Goal: Task Accomplishment & Management: Manage account settings

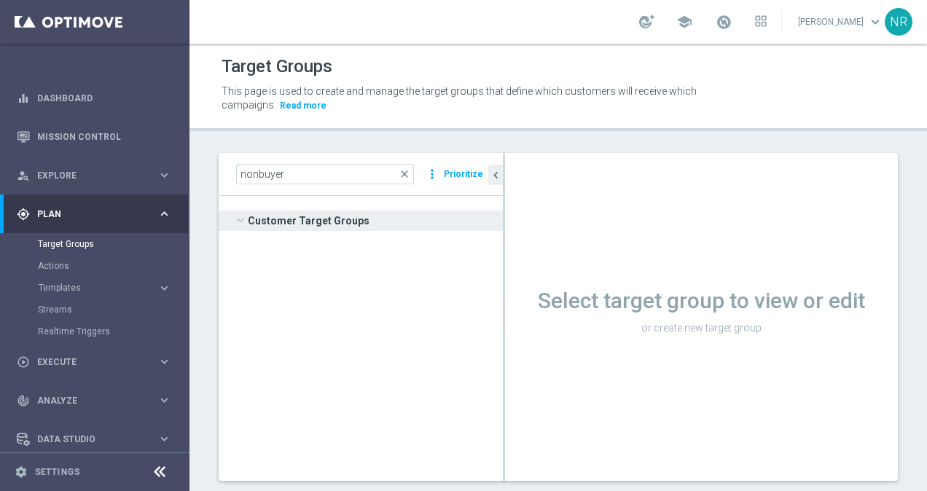
scroll to position [802, 0]
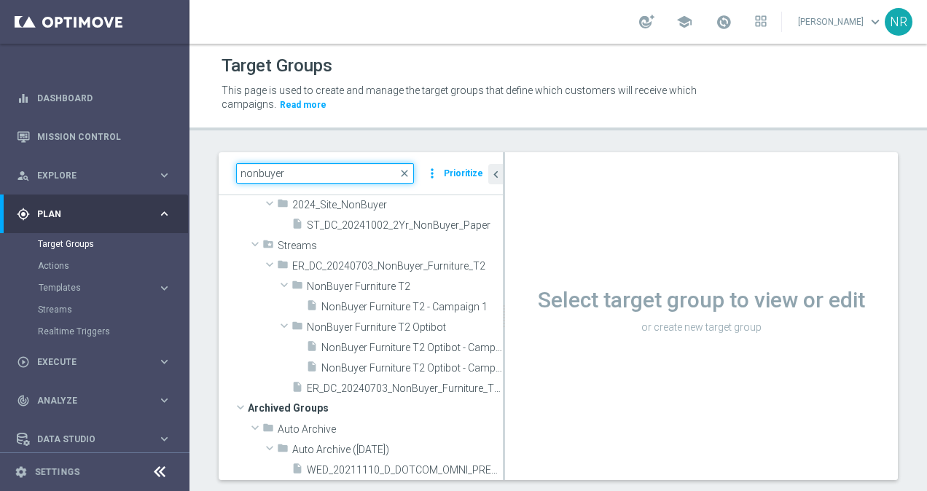
drag, startPoint x: 267, startPoint y: 175, endPoint x: 220, endPoint y: 168, distance: 47.2
click at [220, 168] on div "nonbuyer close more_vert Prioritize" at bounding box center [361, 173] width 284 height 43
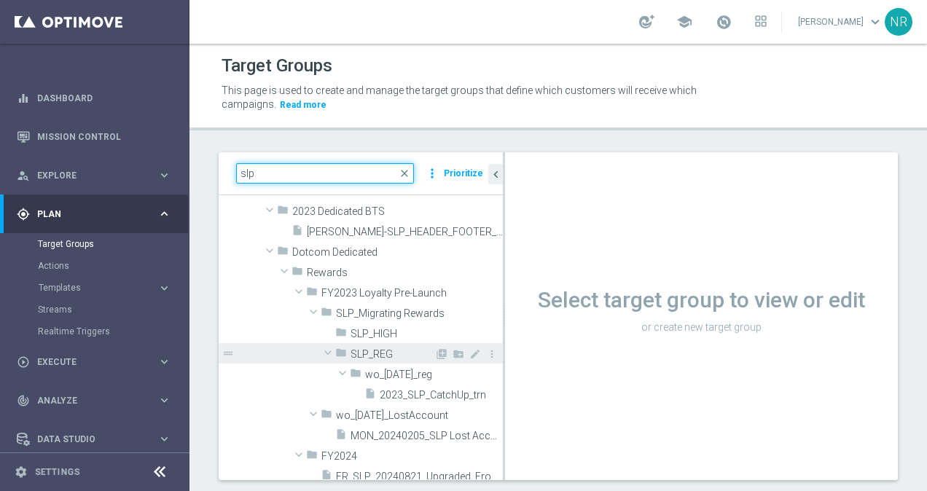
scroll to position [92, 0]
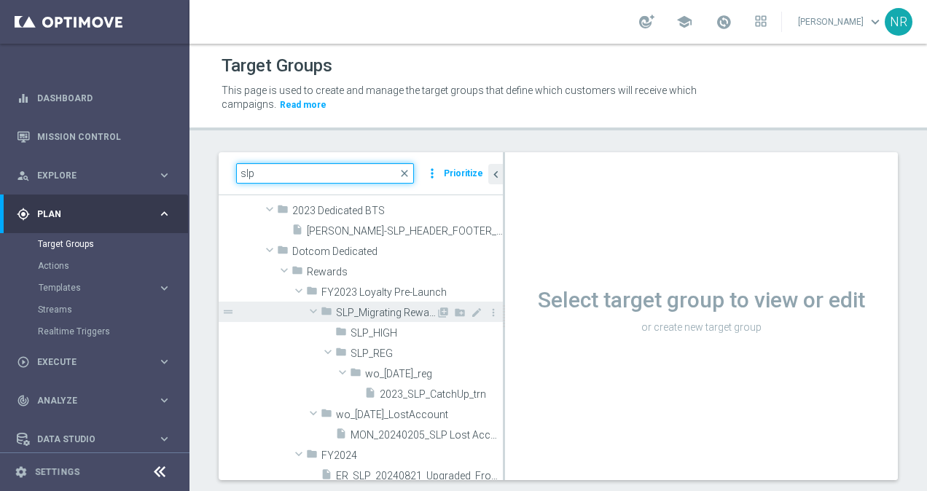
type input "slp"
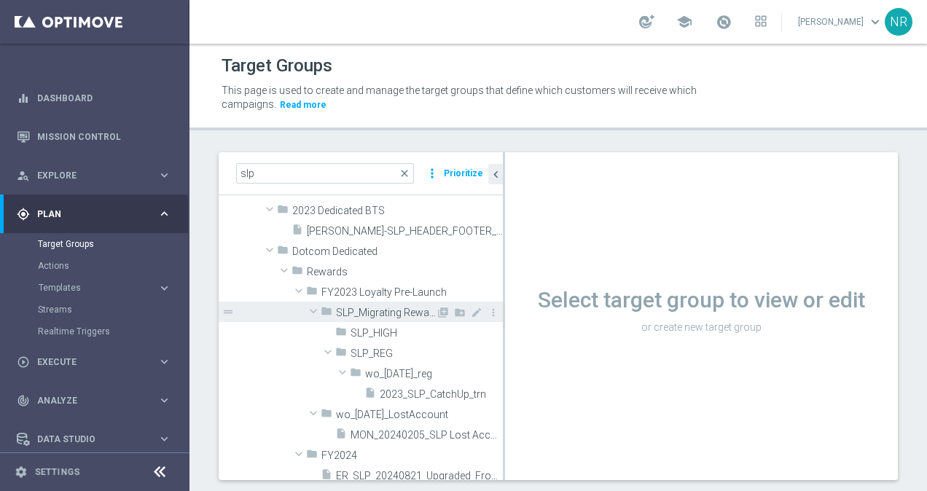
click at [384, 314] on span "SLP_Migrating Rewards" at bounding box center [386, 313] width 100 height 12
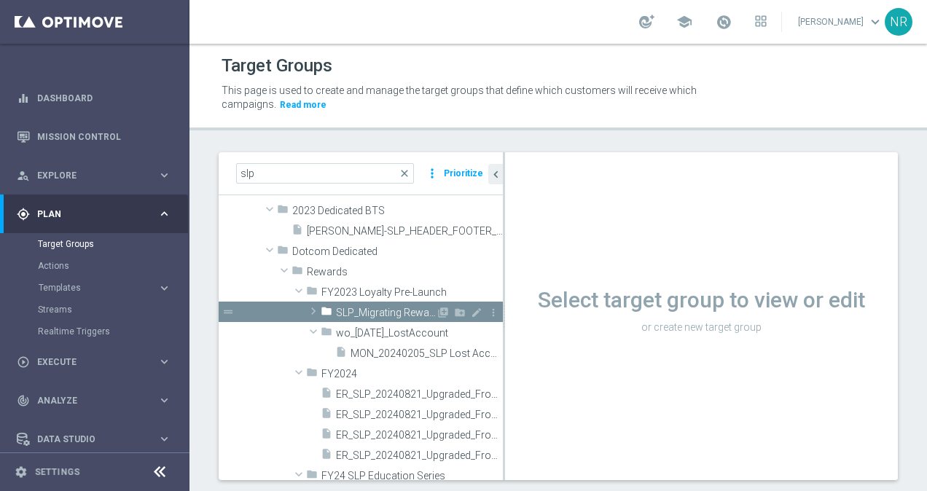
click at [384, 314] on span "SLP_Migrating Rewards" at bounding box center [386, 313] width 100 height 12
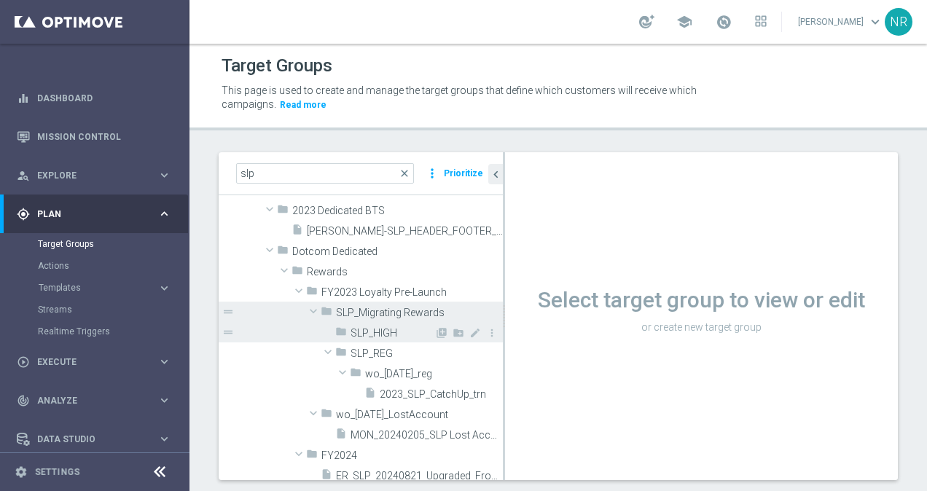
click at [383, 340] on div "folder SLP_HIGH" at bounding box center [384, 332] width 99 height 20
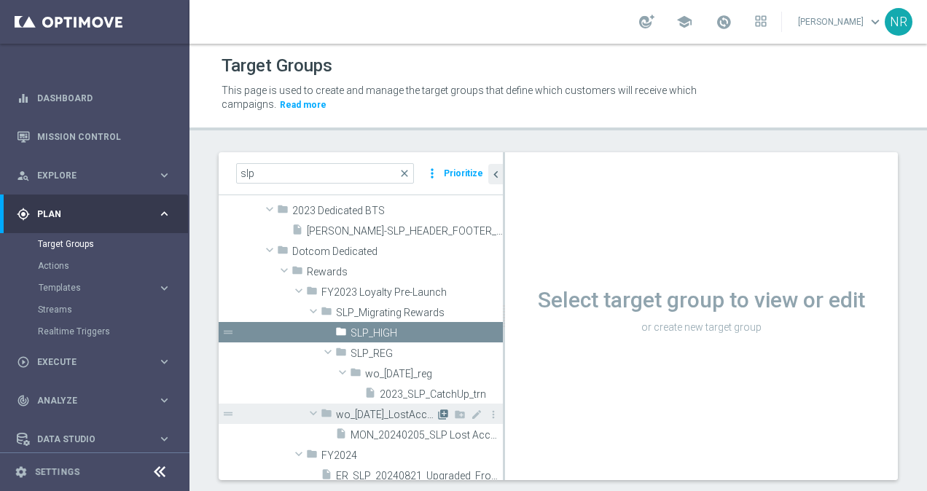
scroll to position [287, 0]
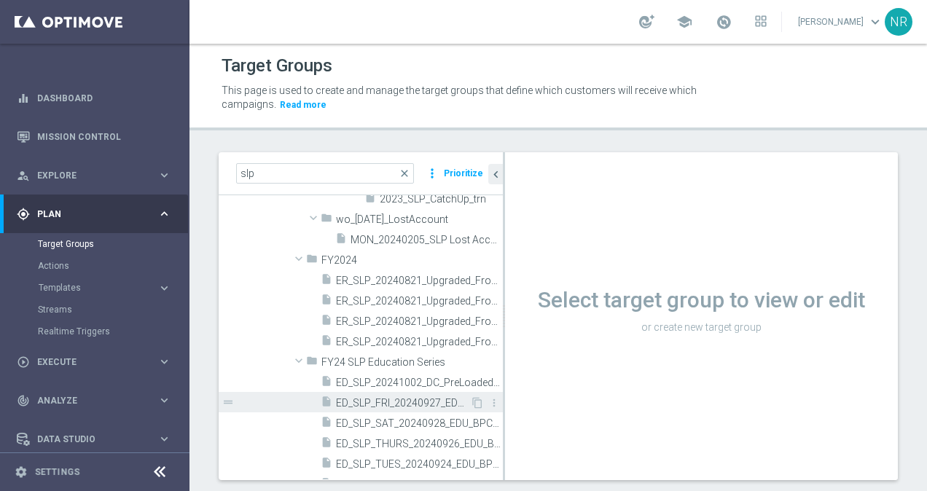
click at [391, 397] on span "ED_SLP_FRI_20240927_EDU_BPCTest" at bounding box center [403, 403] width 134 height 12
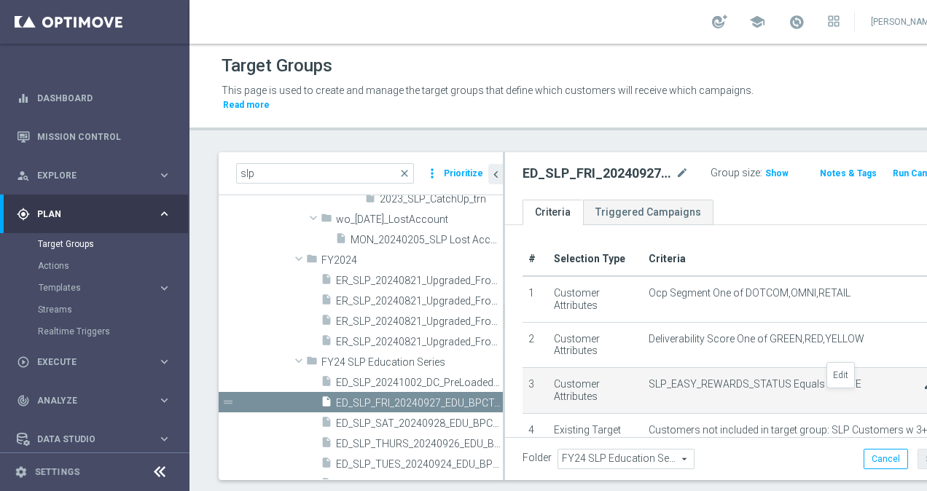
click at [924, 391] on icon "mode_edit" at bounding box center [930, 385] width 12 height 12
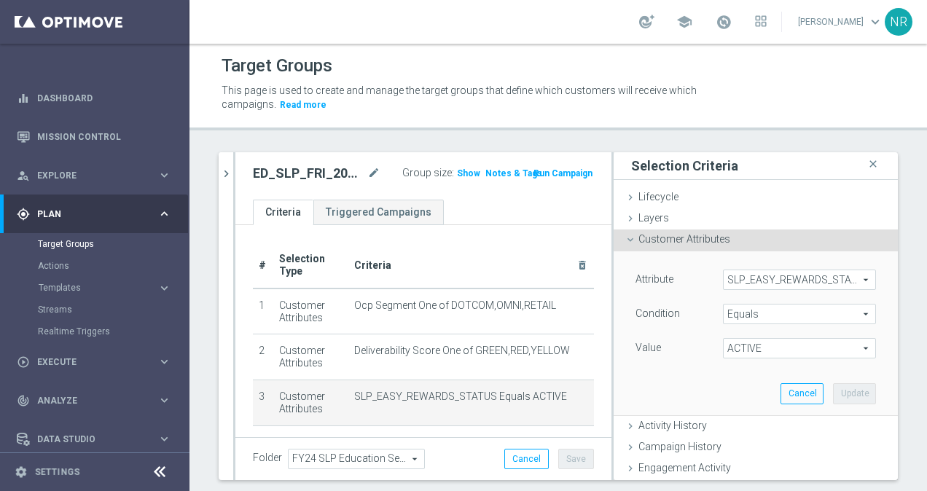
click at [779, 346] on span "ACTIVE" at bounding box center [800, 348] width 152 height 19
click at [668, 370] on div "Attribute SLP_EASY_REWARDS_STATUS SLP_EASY_REWARDS_STATUS arrow_drop_down searc…" at bounding box center [756, 332] width 262 height 163
click at [866, 163] on icon "close" at bounding box center [873, 165] width 15 height 20
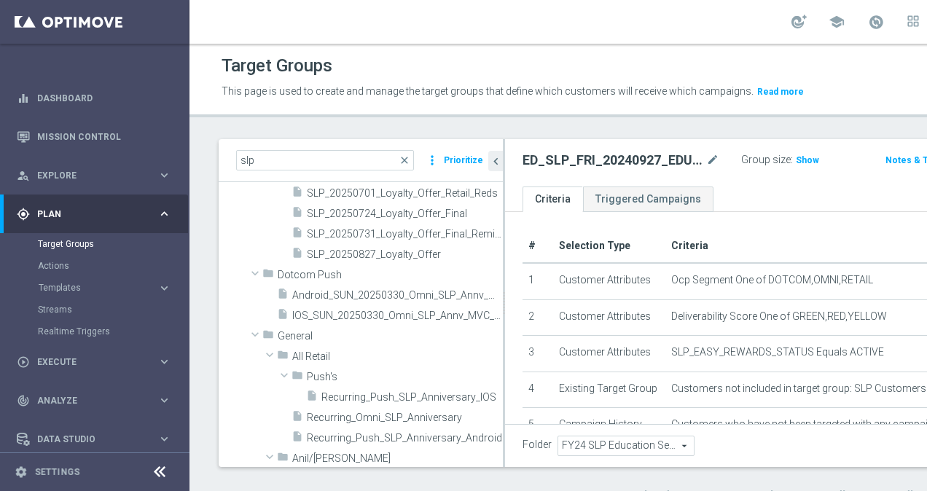
scroll to position [785, 0]
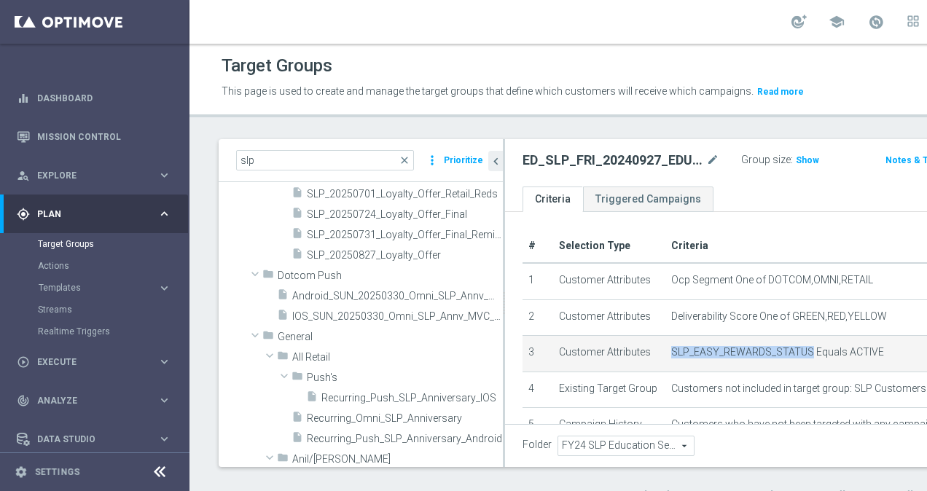
drag, startPoint x: 619, startPoint y: 393, endPoint x: 760, endPoint y: 394, distance: 141.4
click at [760, 372] on td "SLP_EASY_REWARDS_STATUS Equals ACTIVE mode_edit delete_forever" at bounding box center [849, 354] width 367 height 36
copy span "SLP_EASY_REWARDS_STATUS"
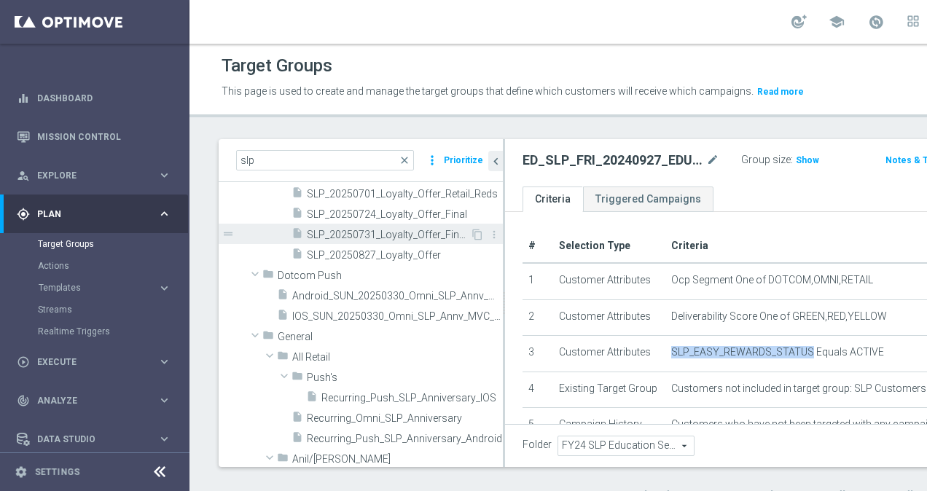
click at [362, 244] on div "insert_drive_file SLP_20250731_Loyalty_Offer_Final_Reminder" at bounding box center [381, 234] width 179 height 20
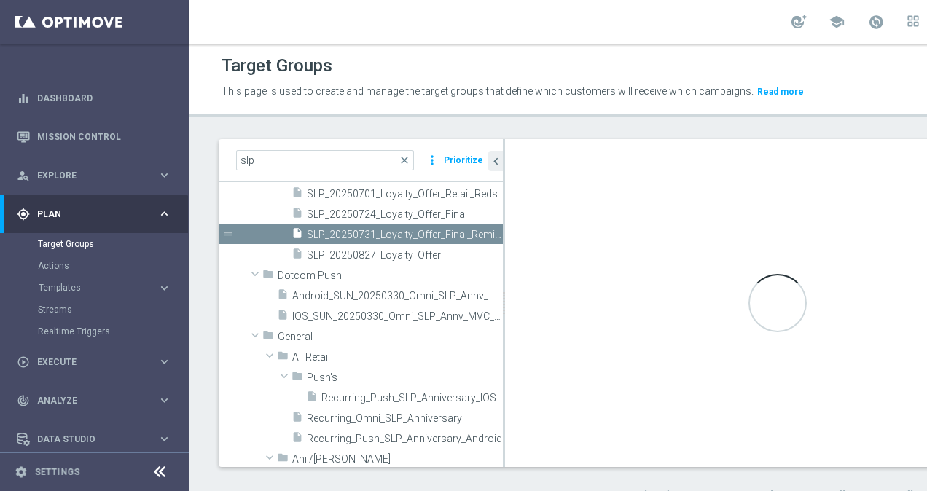
type input "[PERSON_NAME]"
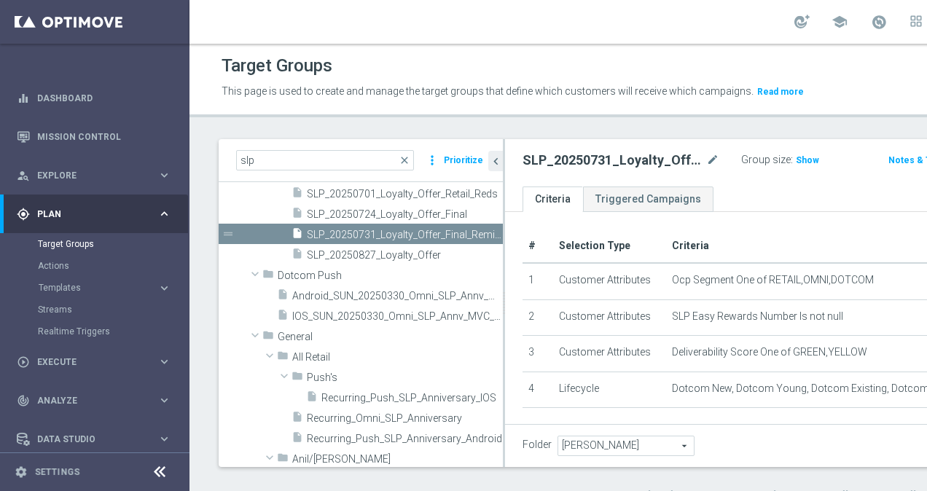
click at [911, 194] on div "slp close more_vert Prioritize Customer Target Groups library_add create_new_fo…" at bounding box center [636, 320] width 893 height 363
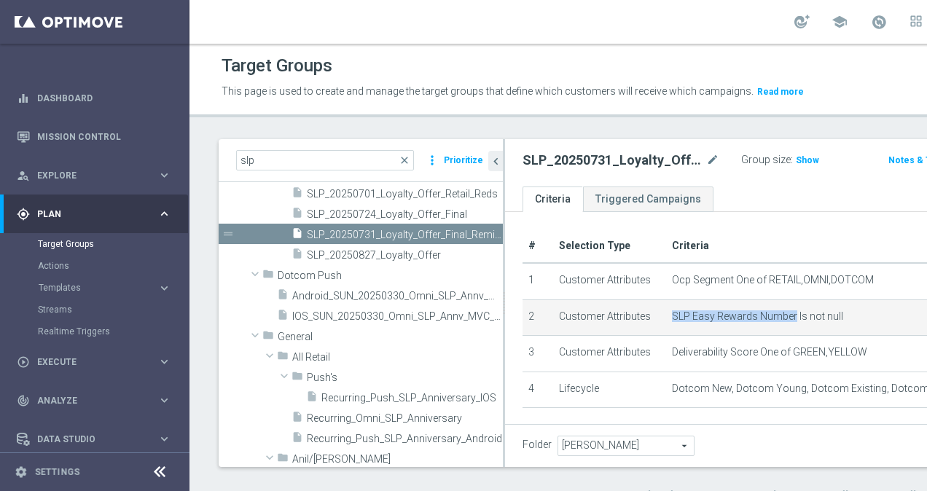
drag, startPoint x: 620, startPoint y: 348, endPoint x: 744, endPoint y: 353, distance: 124.7
click at [744, 336] on td "SLP Easy Rewards Number Is not null mode_edit delete_forever" at bounding box center [851, 318] width 370 height 36
copy span "SLP Easy Rewards Number"
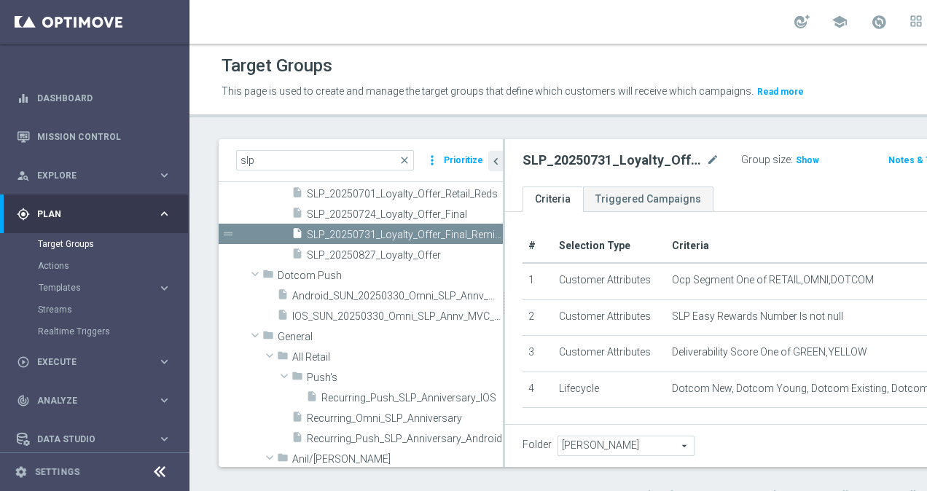
click at [913, 362] on div "slp close more_vert Prioritize Customer Target Groups library_add create_new_fo…" at bounding box center [636, 320] width 893 height 363
